Goal: Task Accomplishment & Management: Complete application form

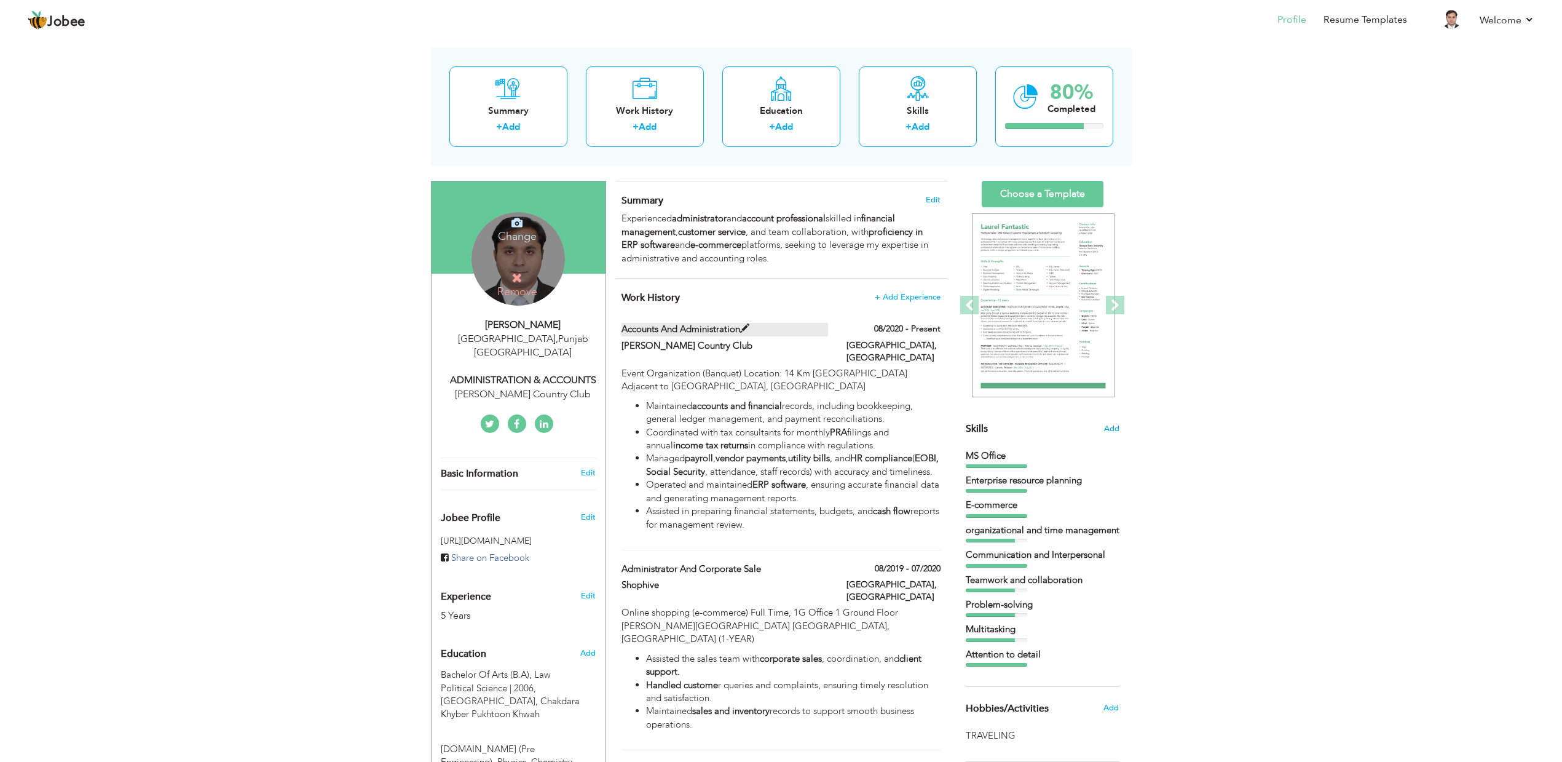
click at [745, 324] on span at bounding box center [744, 328] width 9 height 9
type input "Accounts and Administration"
type input "[PERSON_NAME] Country Club"
type input "08/2020"
type input "[GEOGRAPHIC_DATA]"
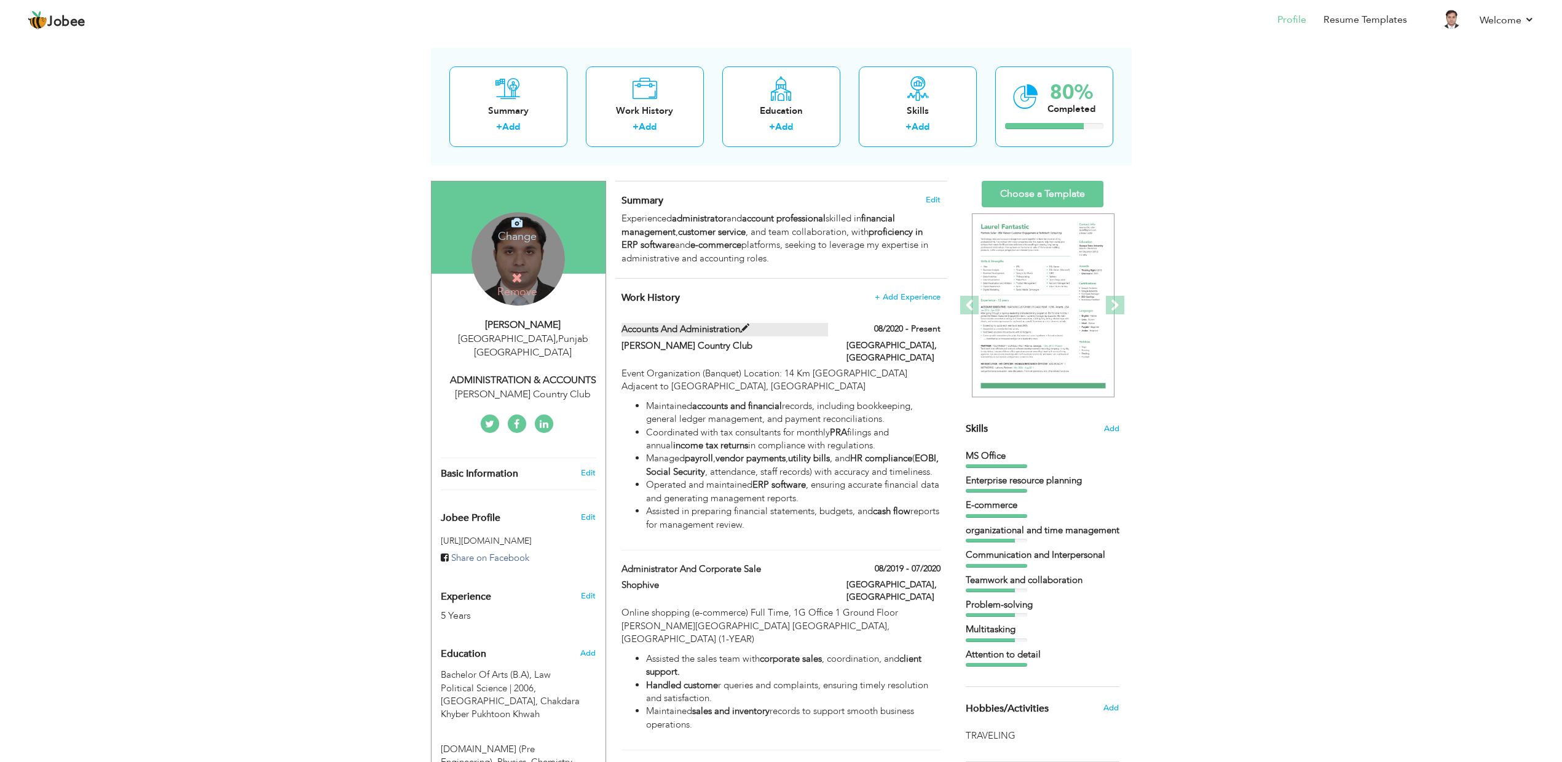
type input "[GEOGRAPHIC_DATA]"
checkbox input "true"
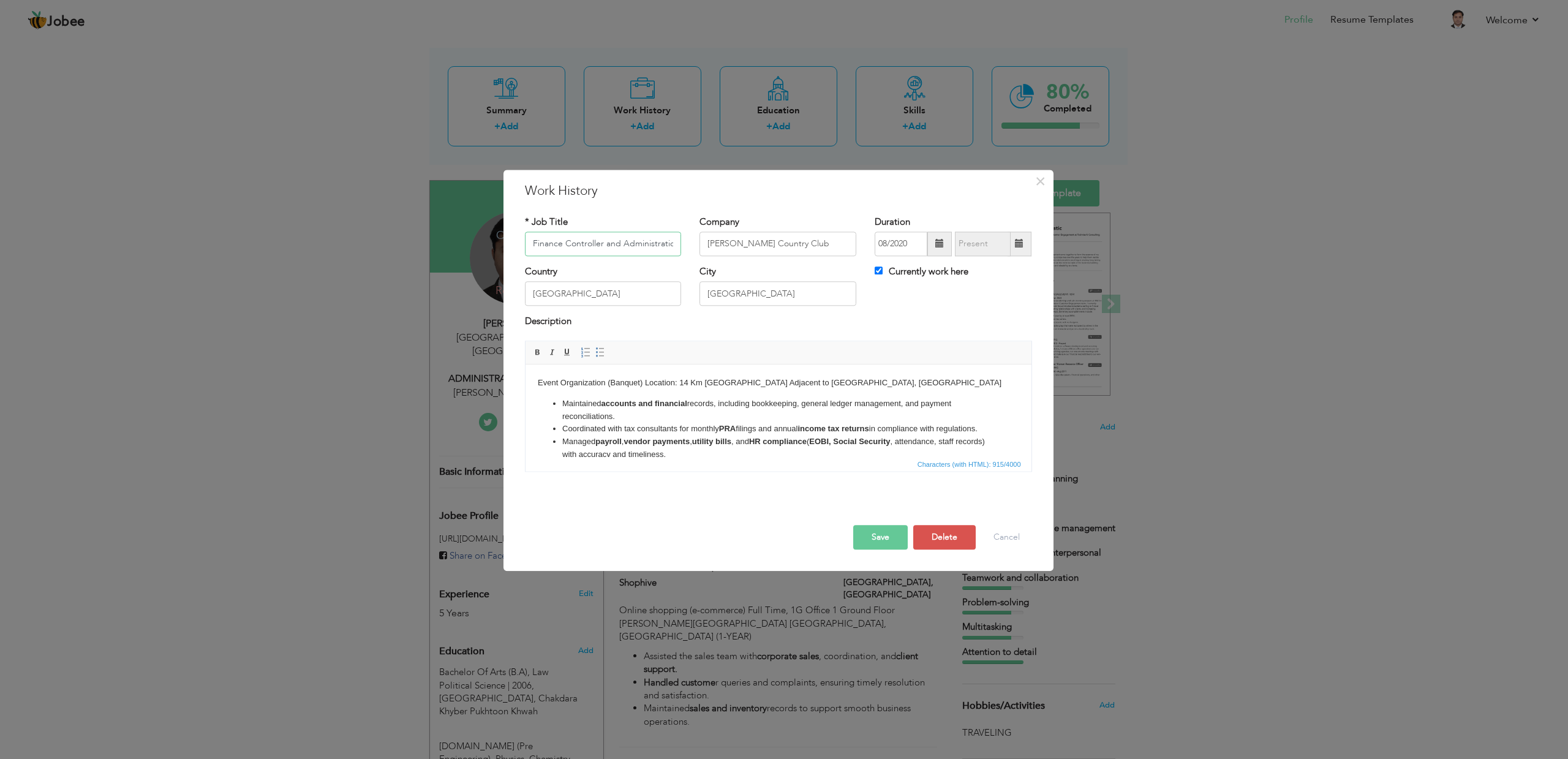
click at [584, 243] on input "Finance Controller and Administration" at bounding box center [603, 243] width 156 height 25
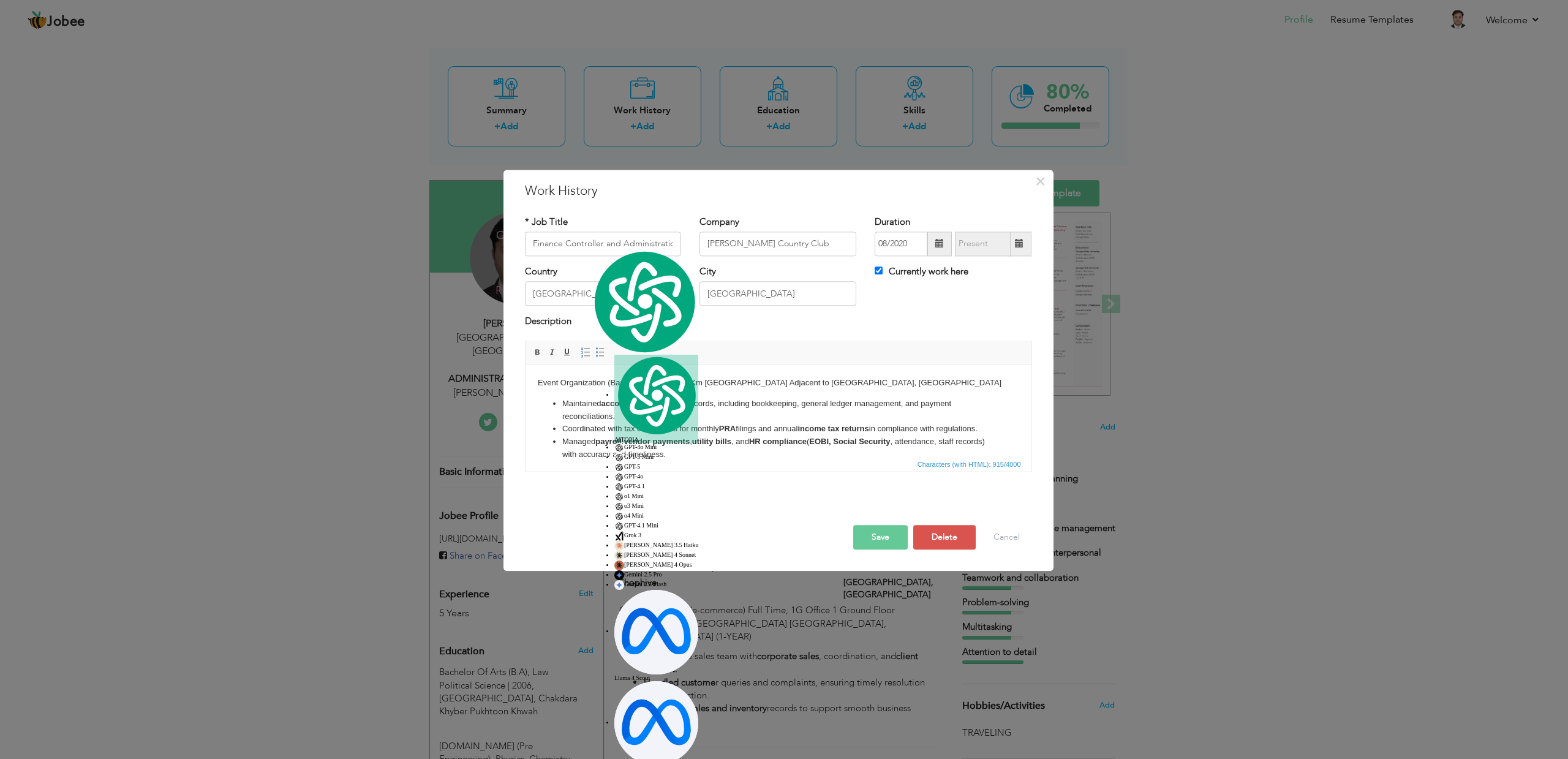
click at [879, 542] on button "Save" at bounding box center [881, 537] width 55 height 25
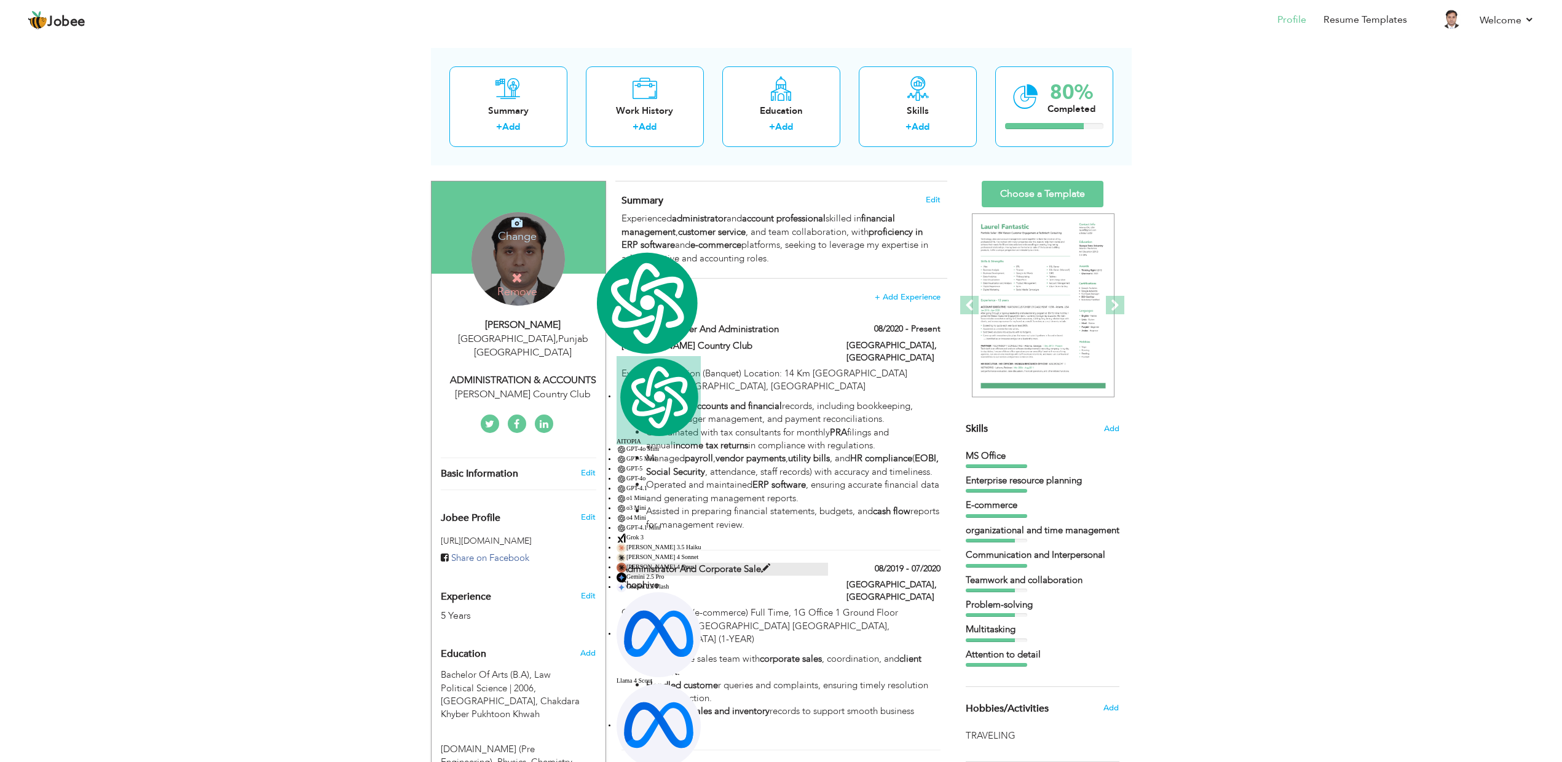
click at [767, 566] on span at bounding box center [765, 568] width 9 height 9
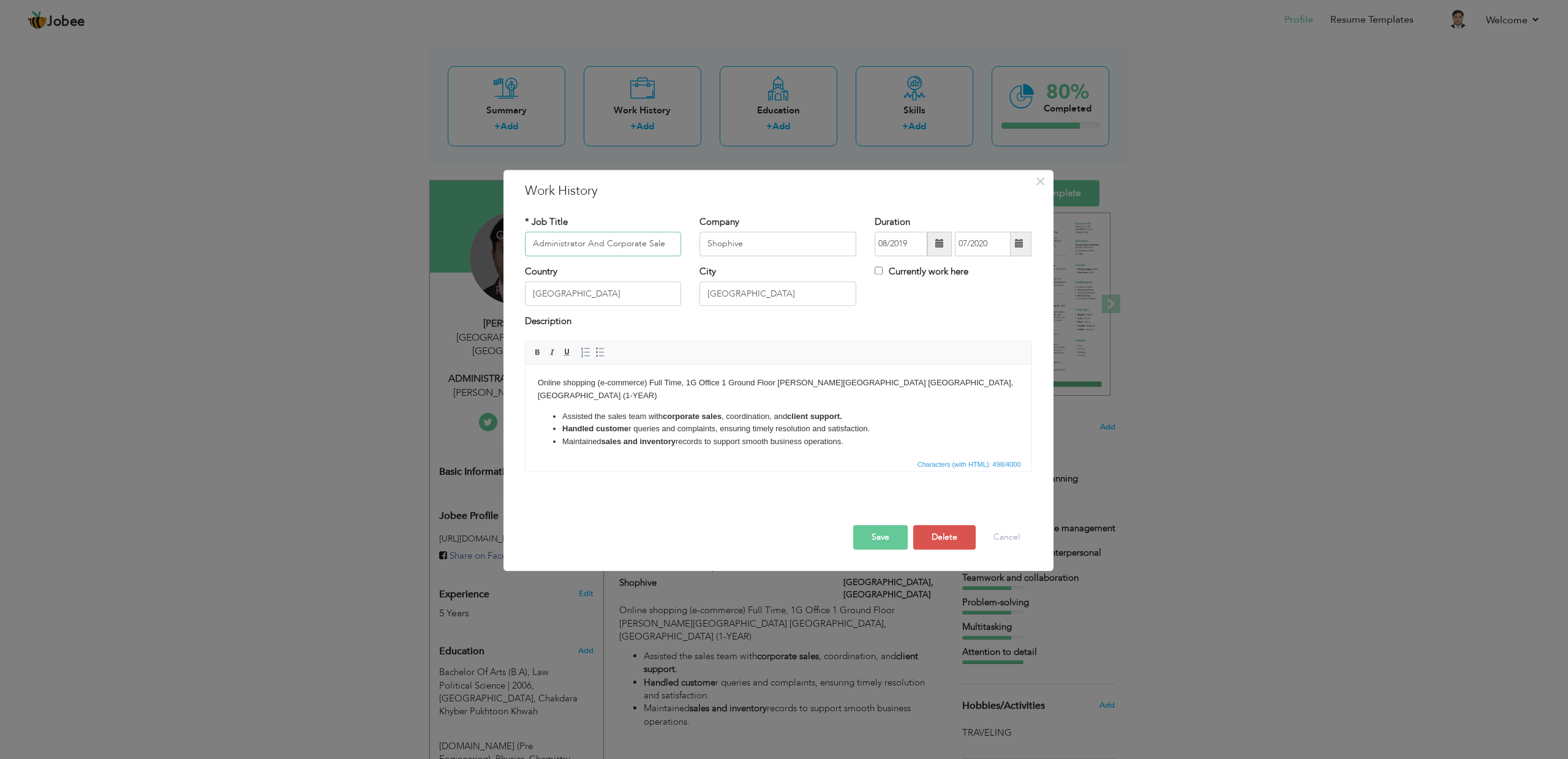
drag, startPoint x: 603, startPoint y: 243, endPoint x: 702, endPoint y: 249, distance: 99.2
click at [702, 249] on div "* Job Title Administrator And Corporate Sale Company Shophive Duration 08/2019 …" at bounding box center [779, 240] width 526 height 50
click at [884, 523] on div at bounding box center [779, 512] width 526 height 26
click at [882, 534] on button "Save" at bounding box center [881, 537] width 55 height 25
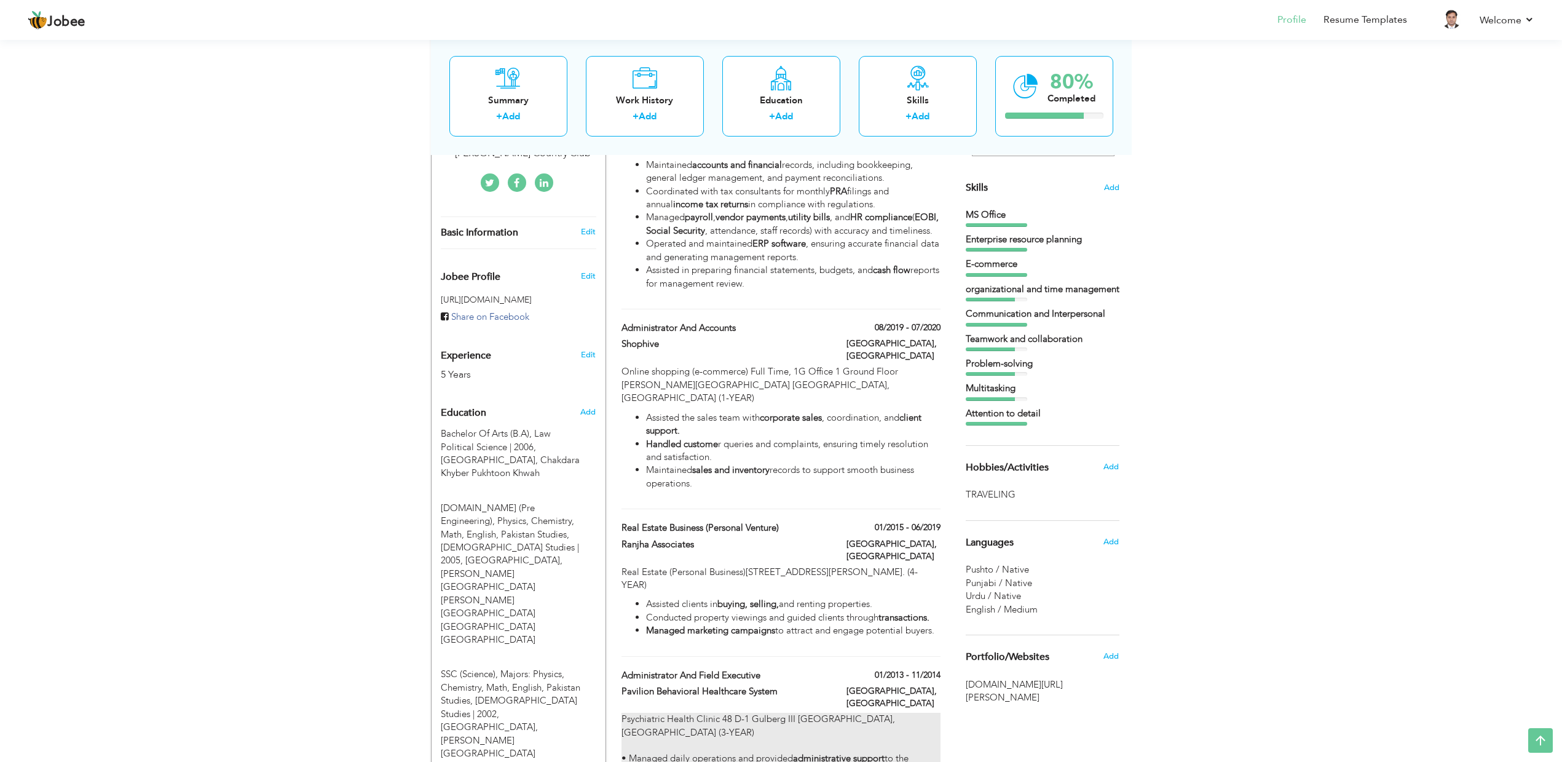
scroll to position [358, 0]
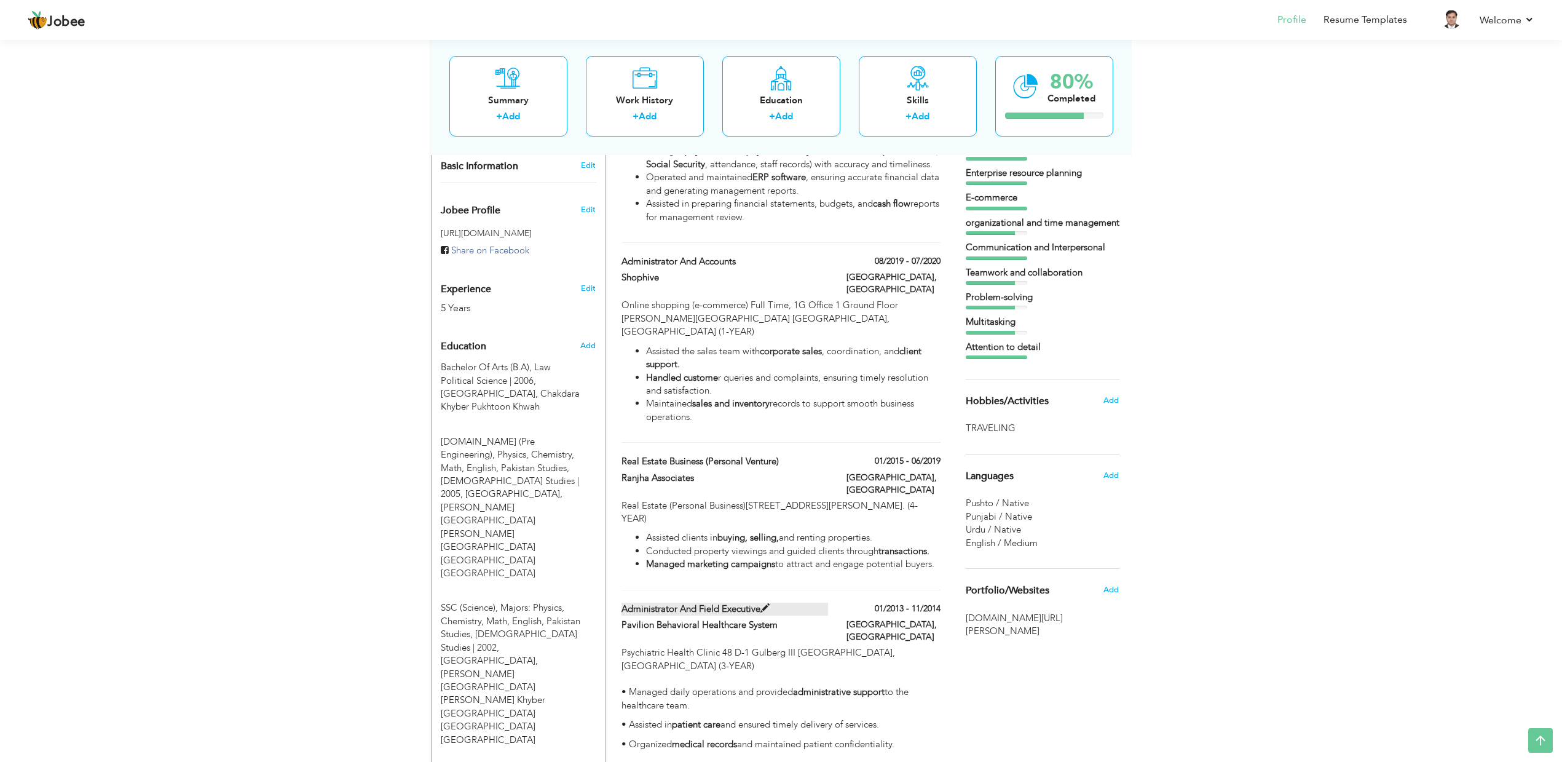
click at [766, 604] on span at bounding box center [765, 608] width 9 height 9
type input "Administrator And Field Executive"
type input "Pavilion Behavioral Healthcare System"
type input "01/2013"
type input "11/2014"
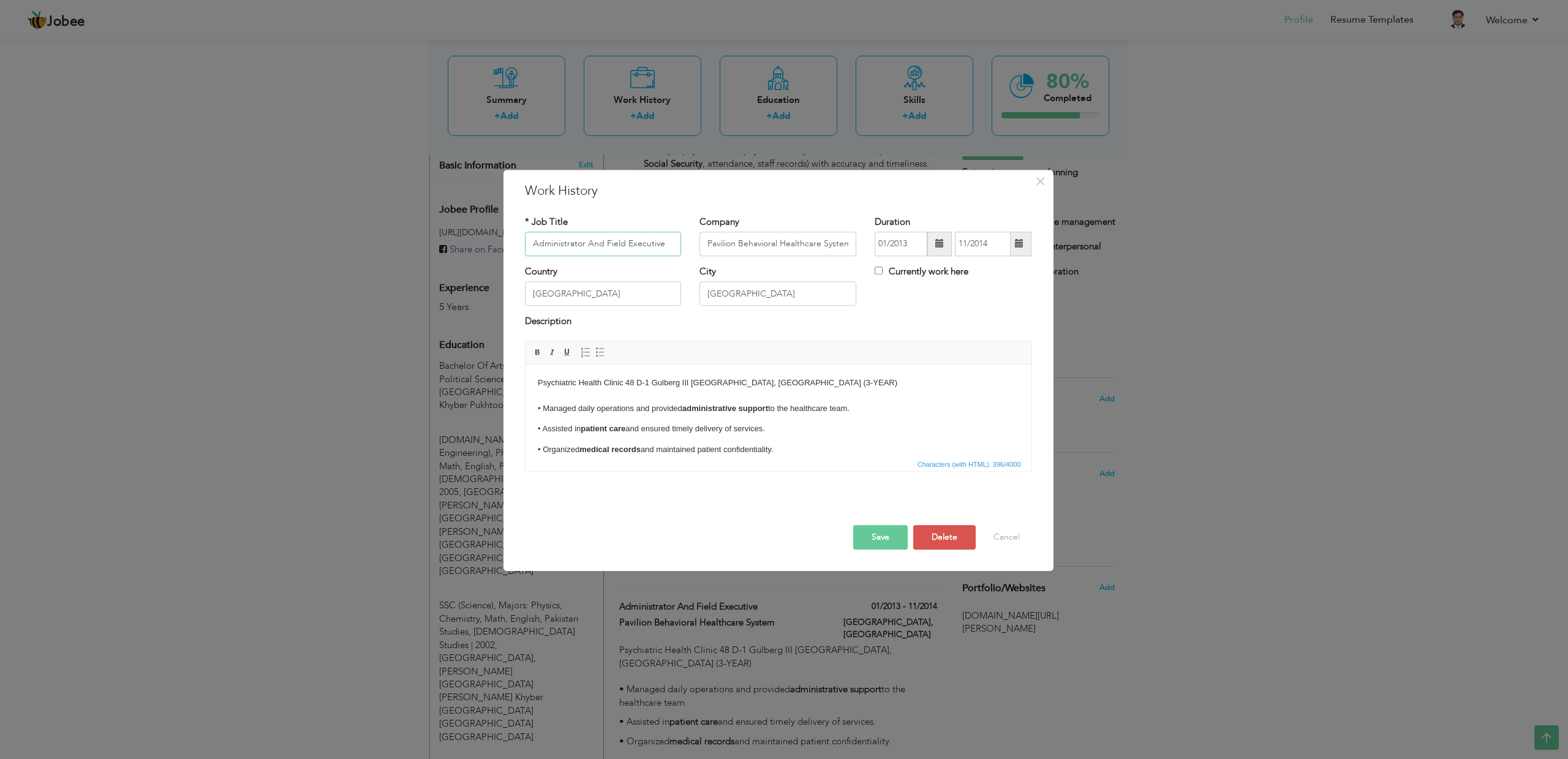
drag, startPoint x: 607, startPoint y: 243, endPoint x: 671, endPoint y: 247, distance: 64.1
click at [671, 247] on input "Administrator And Field Executive" at bounding box center [603, 243] width 156 height 25
type input "Administrator And Accounts"
click at [879, 535] on button "Save" at bounding box center [881, 537] width 55 height 25
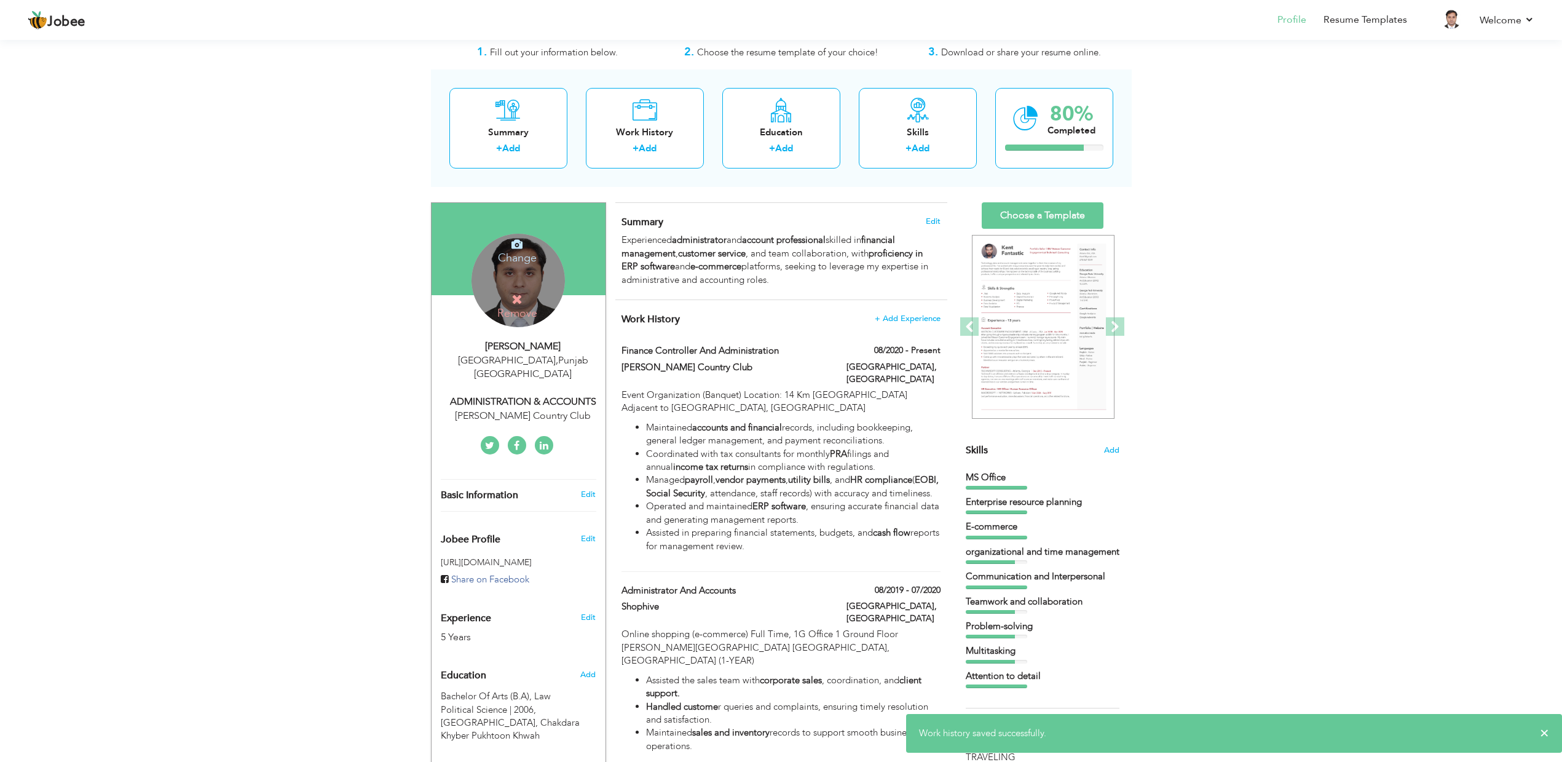
scroll to position [0, 0]
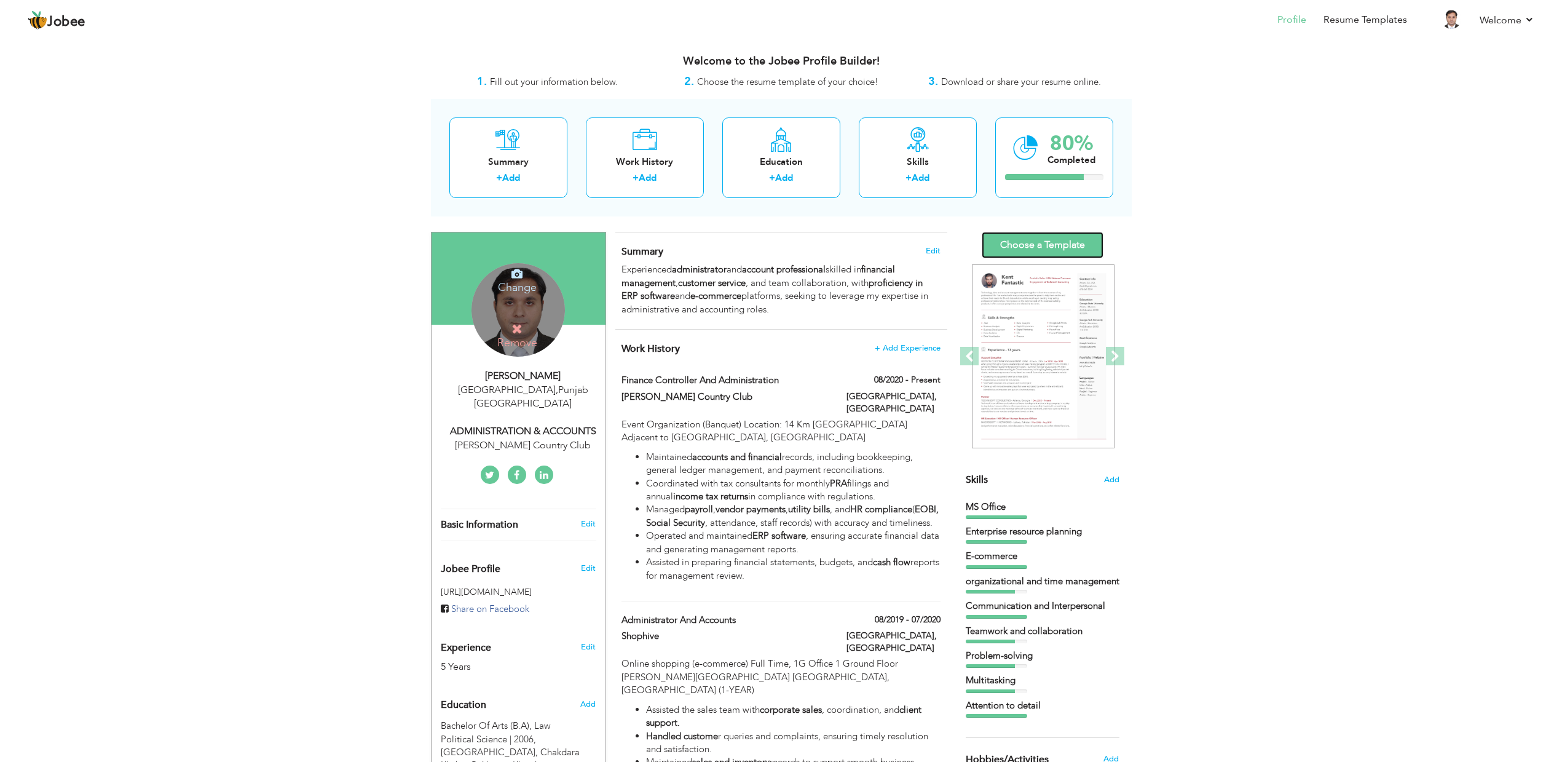
click at [1066, 240] on link "Choose a Template" at bounding box center [1043, 245] width 122 height 26
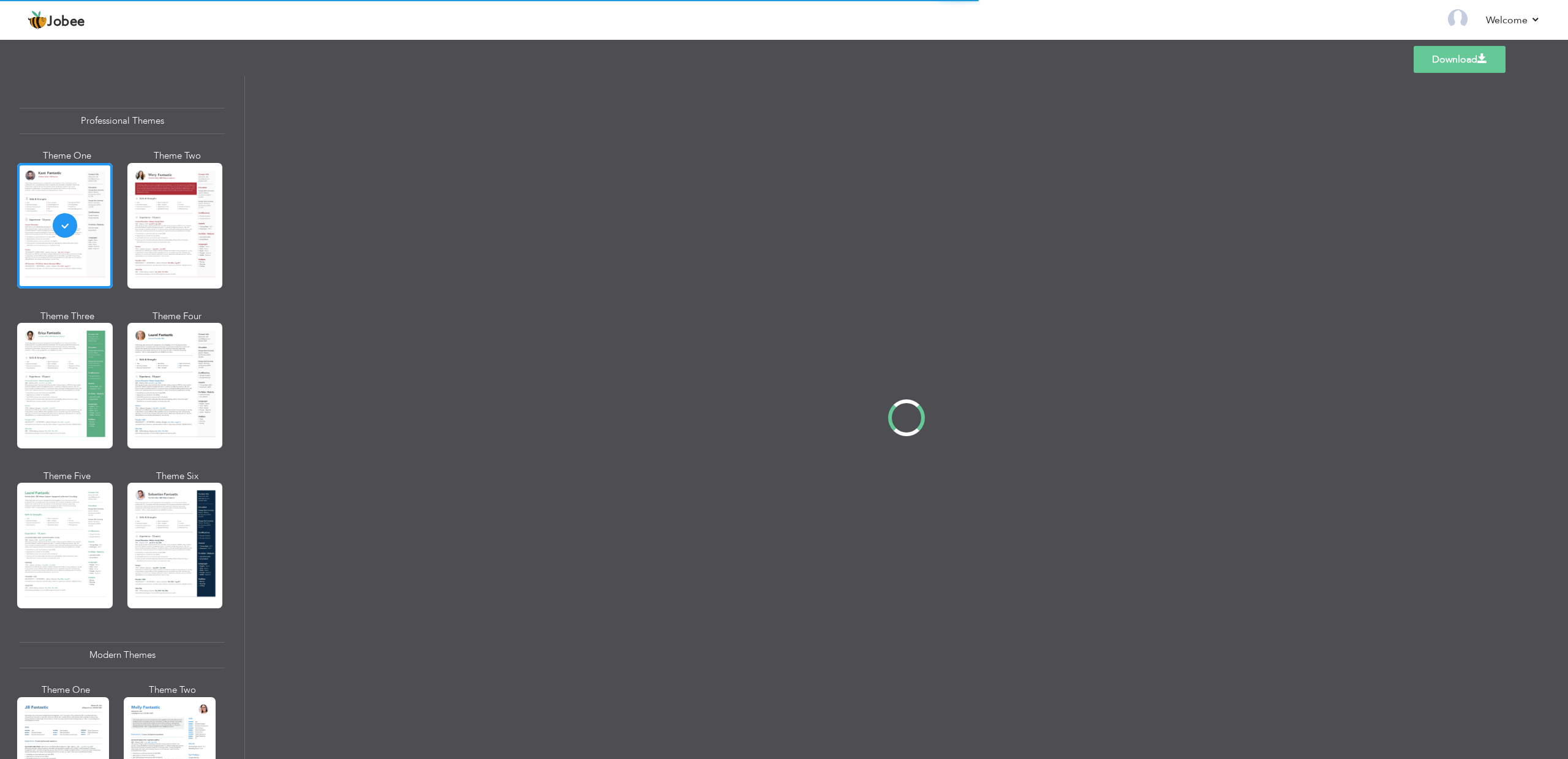
drag, startPoint x: 243, startPoint y: 211, endPoint x: 225, endPoint y: 278, distance: 69.4
click at [225, 278] on div "Professional Themes Theme One Theme Two Theme Three Theme Four" at bounding box center [784, 417] width 1568 height 683
drag, startPoint x: 241, startPoint y: 232, endPoint x: 227, endPoint y: 290, distance: 59.7
click at [227, 290] on div "Professional Themes Theme One Theme Two Theme Three Theme Four" at bounding box center [784, 417] width 1568 height 683
drag, startPoint x: 242, startPoint y: 253, endPoint x: 240, endPoint y: 321, distance: 68.0
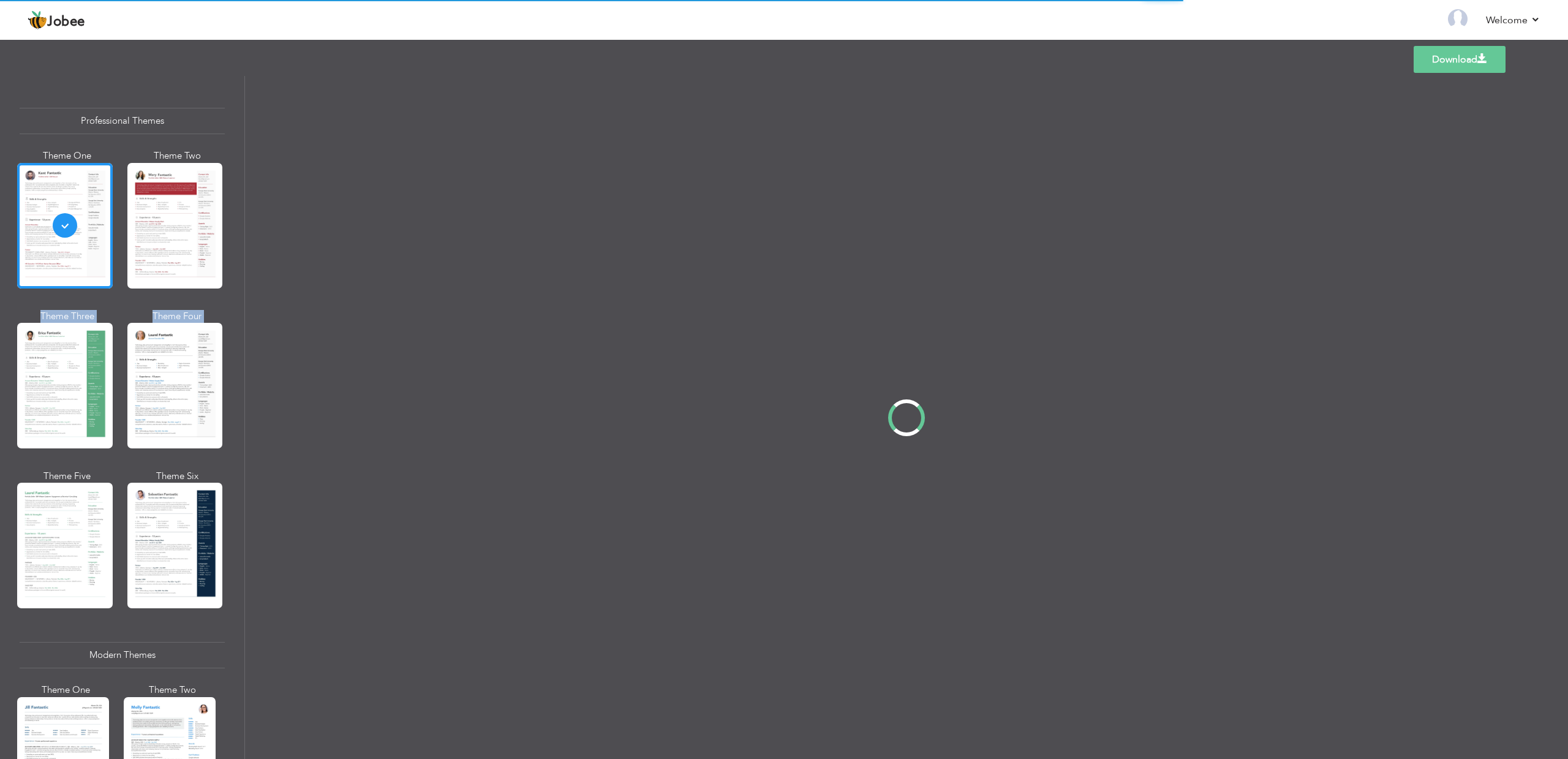
type textarea "Theme Three Theme Four"
click at [238, 321] on div "Professional Themes Theme One Theme Two Theme Three Theme Four" at bounding box center [784, 417] width 1568 height 683
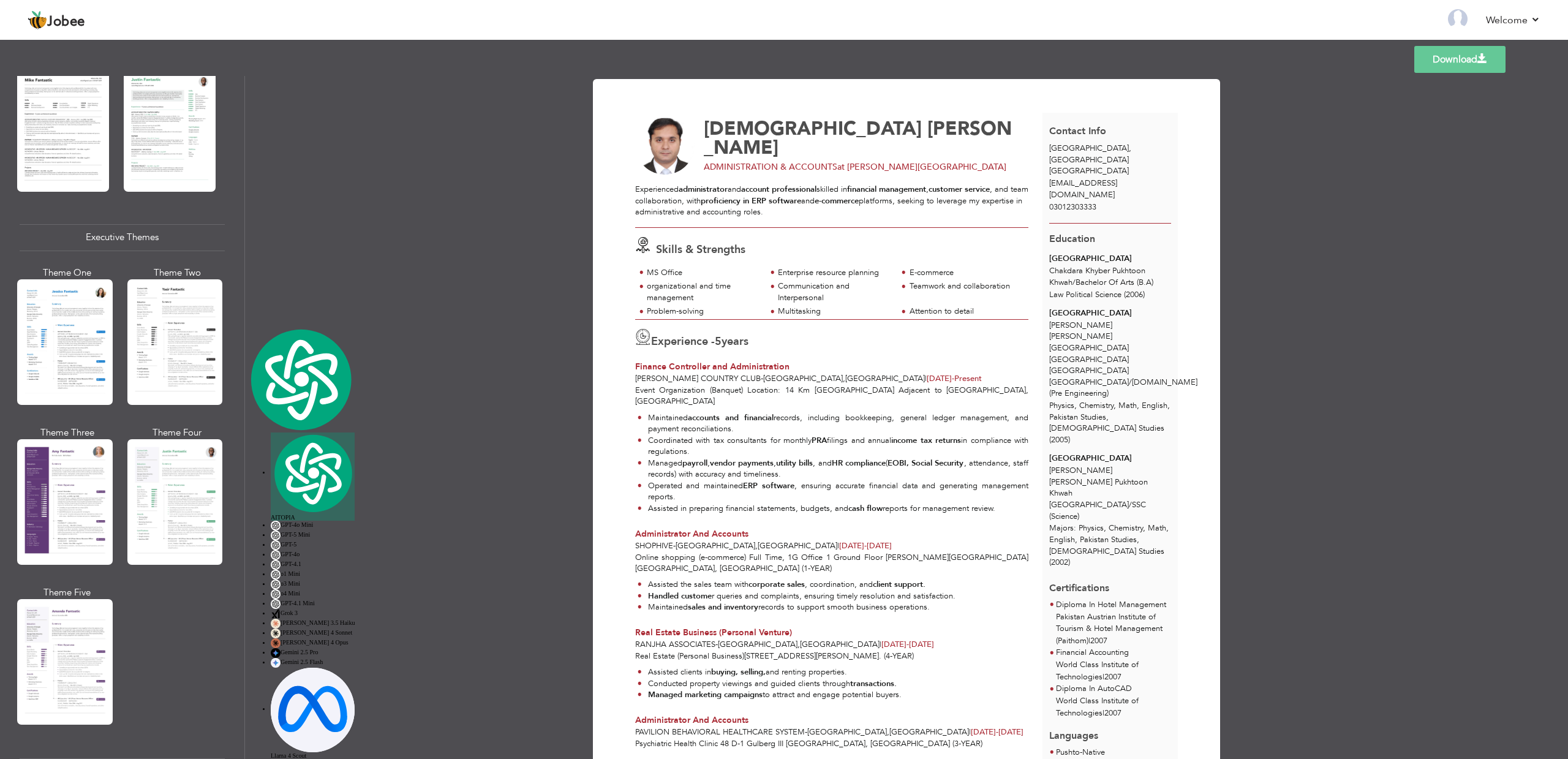
scroll to position [796, 0]
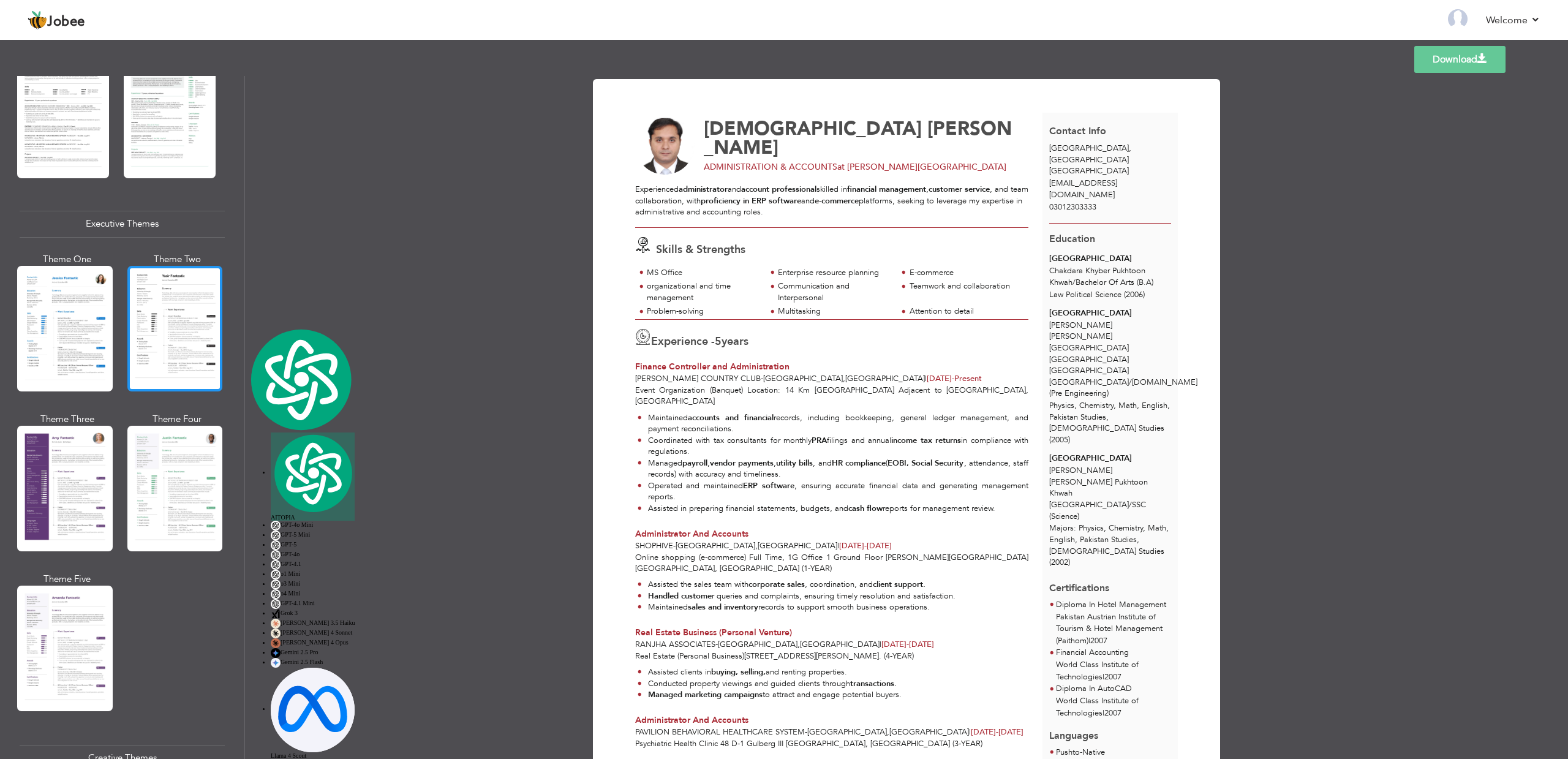
click at [190, 337] on div at bounding box center [175, 329] width 96 height 126
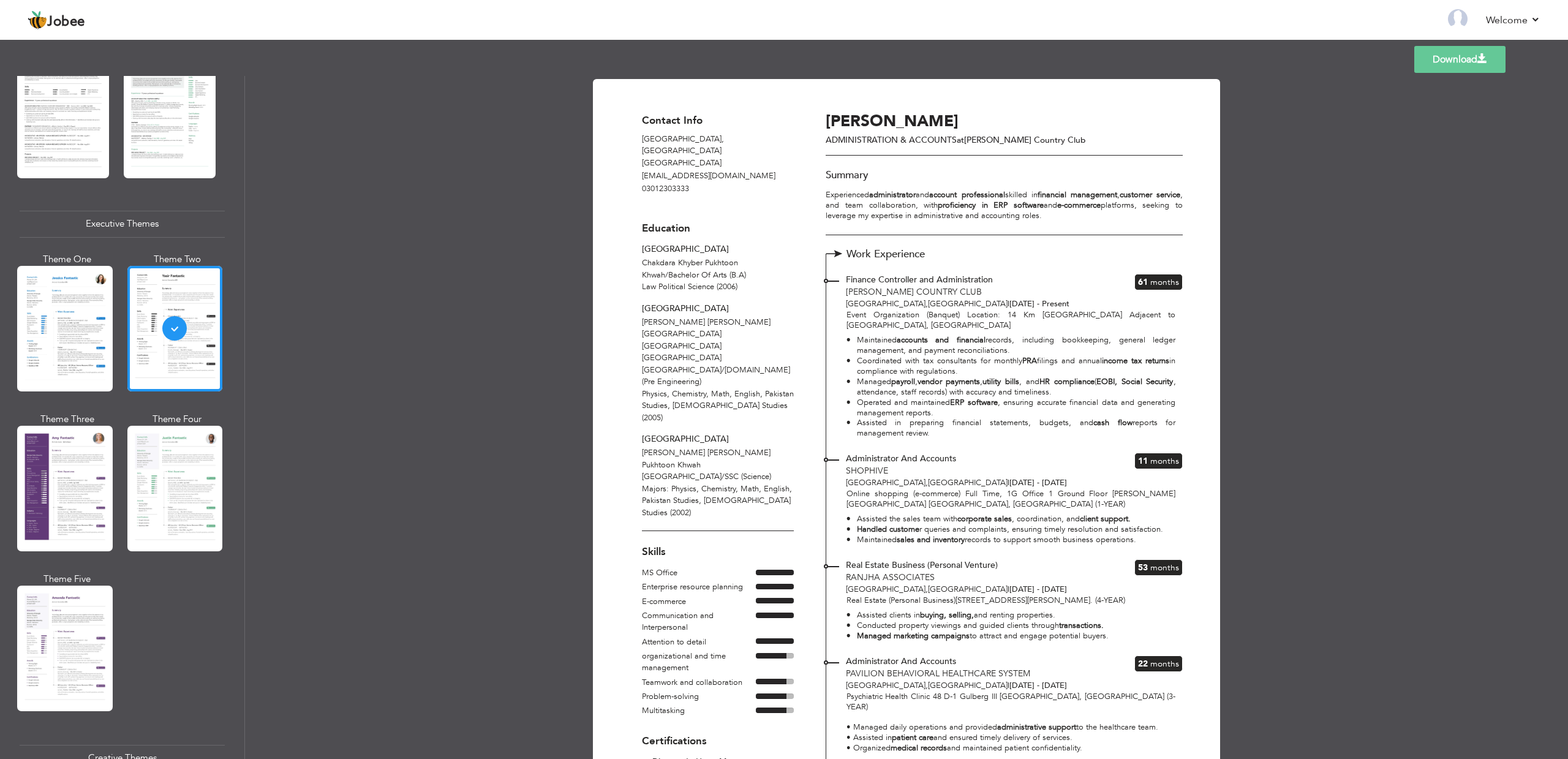
click at [1478, 61] on span at bounding box center [1482, 59] width 10 height 10
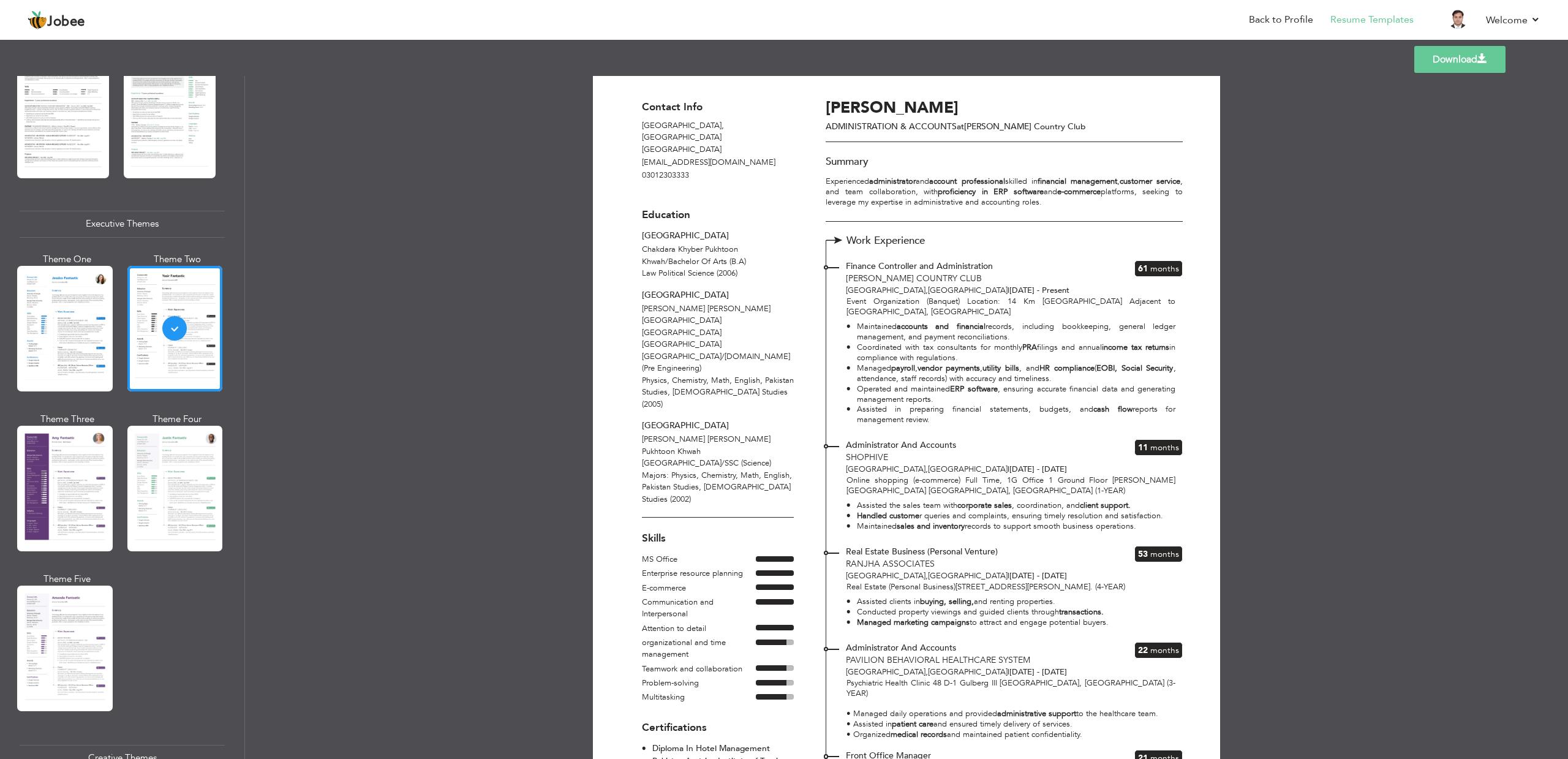
scroll to position [0, 0]
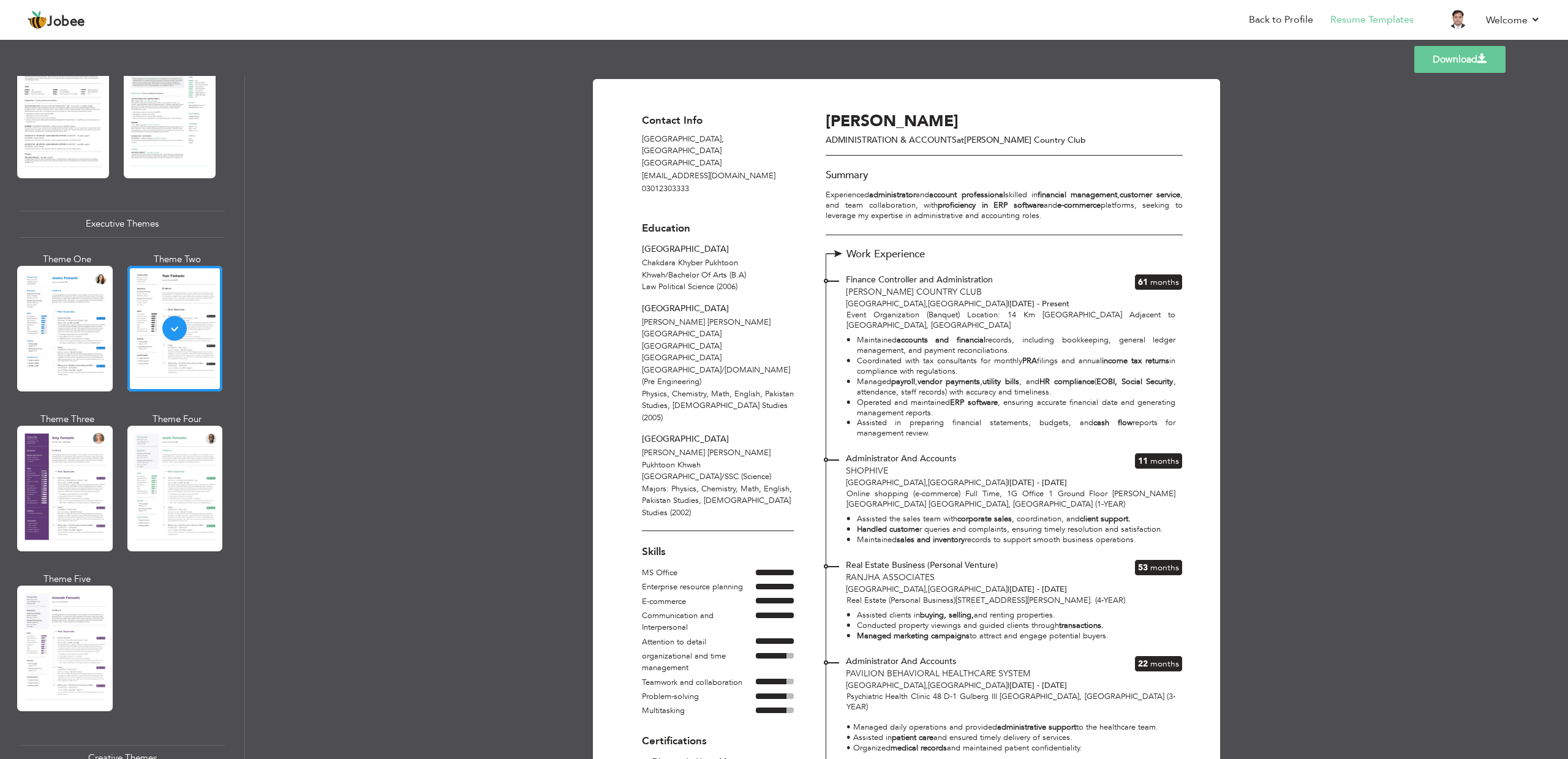
click at [599, 252] on div "Download Contact Info Lahore , Punjab Pakistan jetali30@gmail.com 03012303333 E…" at bounding box center [907, 622] width 628 height 1087
click at [387, 141] on div "Download Contact Info Lahore , Punjab Pakistan jetali30@gmail.com 03012303333 E…" at bounding box center [907, 417] width 1323 height 683
